Goal: Task Accomplishment & Management: Manage account settings

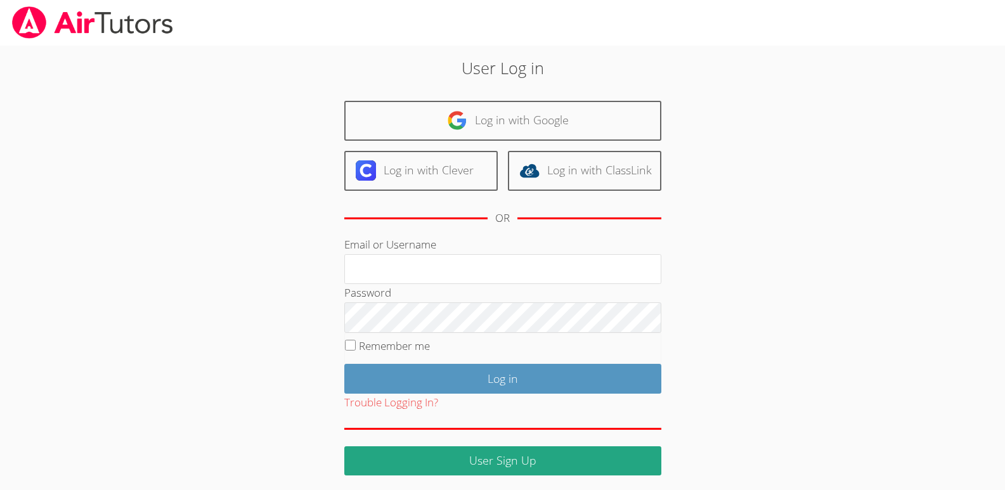
type input "l"
type input "[EMAIL_ADDRESS][DOMAIN_NAME]"
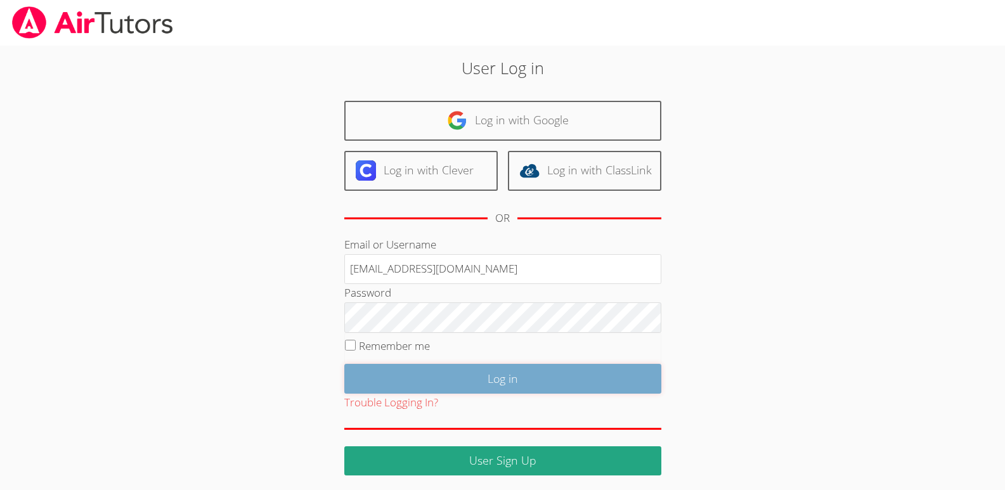
click at [510, 376] on input "Log in" at bounding box center [502, 379] width 317 height 30
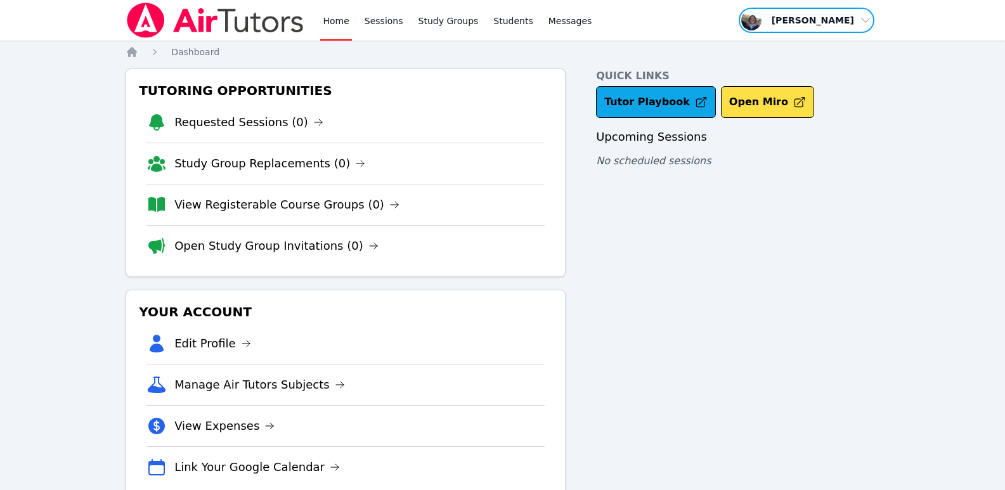
click at [861, 17] on span "button" at bounding box center [806, 20] width 138 height 28
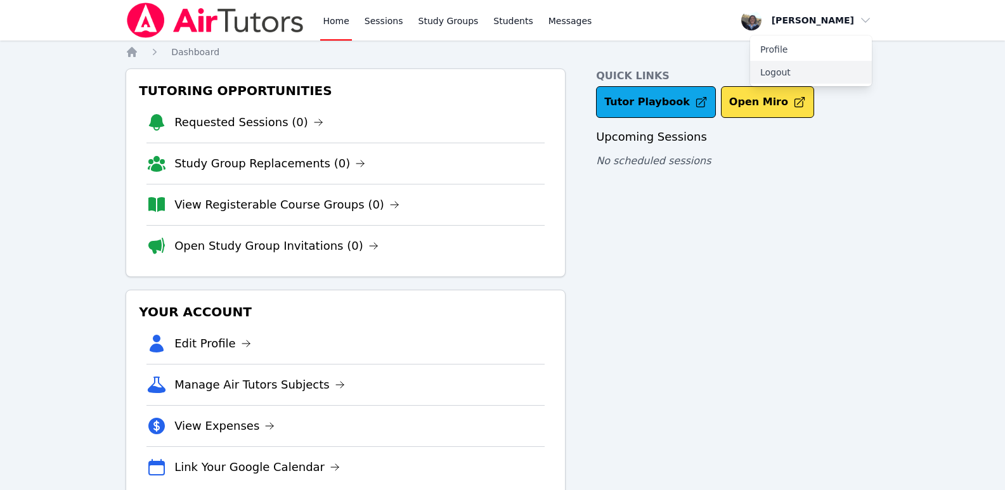
click at [780, 68] on button "Logout" at bounding box center [811, 72] width 122 height 23
